Goal: Information Seeking & Learning: Find specific fact

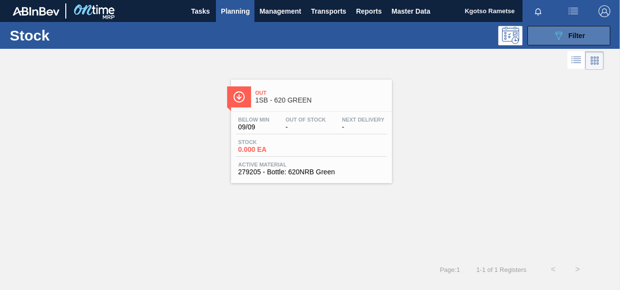
click at [563, 40] on icon "089F7B8B-B2A5-4AFE-B5C0-19BA573D28AC" at bounding box center [559, 36] width 12 height 12
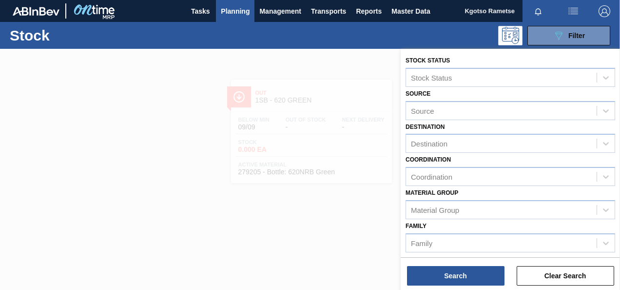
click at [539, 196] on div "Material Group Material Group" at bounding box center [511, 202] width 210 height 33
drag, startPoint x: 539, startPoint y: 196, endPoint x: 549, endPoint y: 192, distance: 11.1
click at [549, 192] on div "Material Group Material Group" at bounding box center [511, 202] width 210 height 33
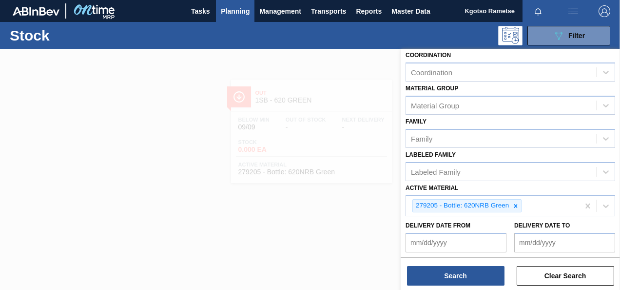
scroll to position [176, 0]
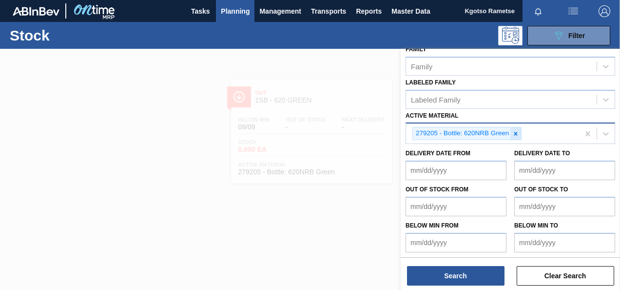
click at [512, 131] on div at bounding box center [515, 133] width 11 height 12
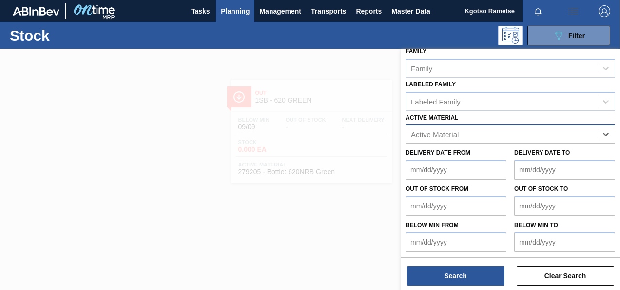
paste Material "285202"
type Material "285202"
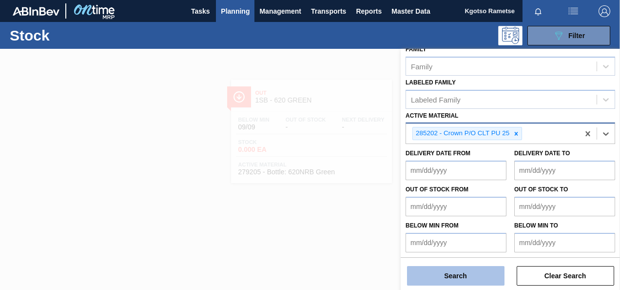
click at [453, 278] on button "Search" at bounding box center [456, 276] width 98 height 20
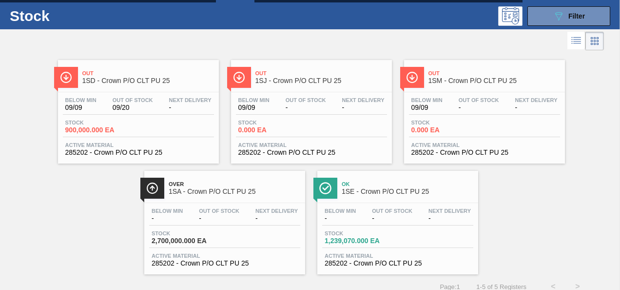
scroll to position [29, 0]
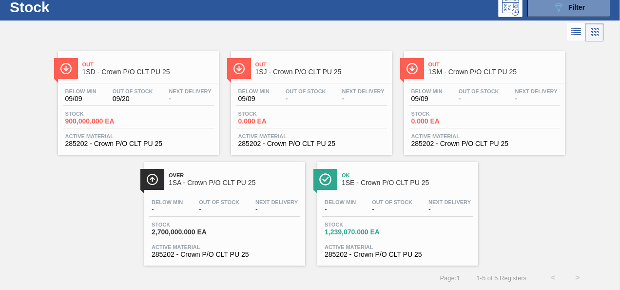
click at [417, 145] on span "285202 - Crown P/O CLT PU 25" at bounding box center [484, 143] width 146 height 7
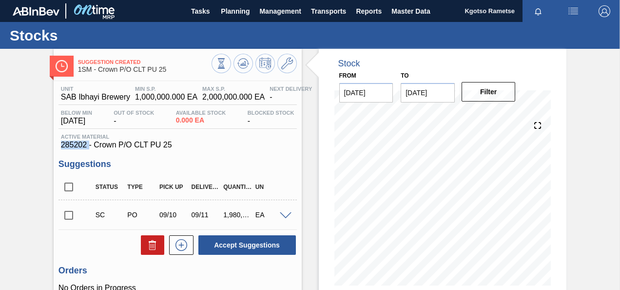
drag, startPoint x: 89, startPoint y: 146, endPoint x: 61, endPoint y: 149, distance: 28.4
click at [61, 149] on span "285202 - Crown P/O CLT PU 25" at bounding box center [178, 144] width 234 height 9
copy span "285202"
